Goal: Navigation & Orientation: Understand site structure

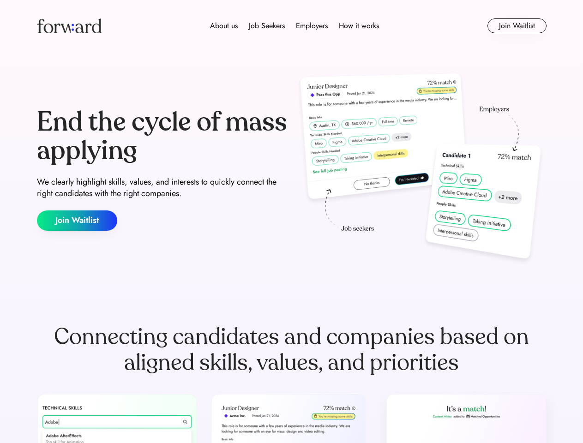
click at [291, 221] on div "End the cycle of mass applying We clearly highlight skills, values, and interes…" at bounding box center [291, 169] width 509 height 198
click at [292, 26] on div "About us Job Seekers Employers How it works" at bounding box center [295, 25] width 364 height 11
click at [69, 26] on img at bounding box center [69, 25] width 65 height 15
click at [294, 26] on div "About us Job Seekers Employers How it works" at bounding box center [295, 25] width 364 height 11
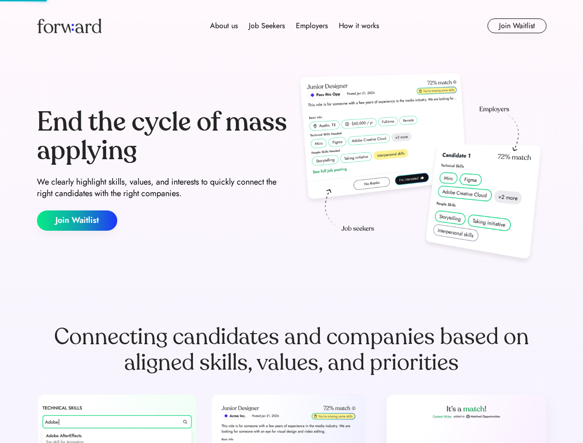
click at [224, 26] on div "About us" at bounding box center [224, 25] width 28 height 11
click at [267, 26] on div "Job Seekers" at bounding box center [267, 25] width 36 height 11
click at [311, 26] on div "Employers" at bounding box center [312, 25] width 32 height 11
click at [358, 26] on div "How it works" at bounding box center [359, 25] width 40 height 11
click at [516, 26] on button "Join Waitlist" at bounding box center [516, 25] width 59 height 15
